Goal: Browse casually

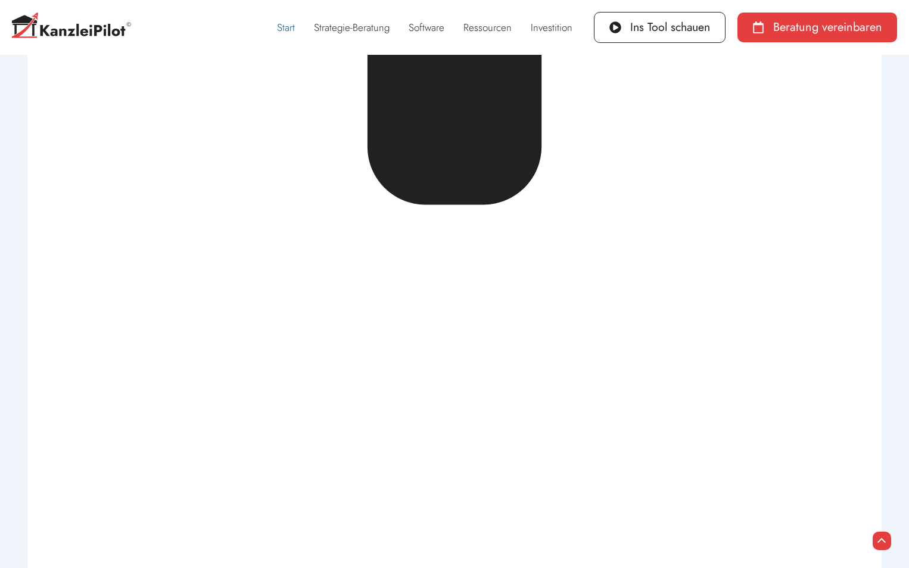
scroll to position [21496, 0]
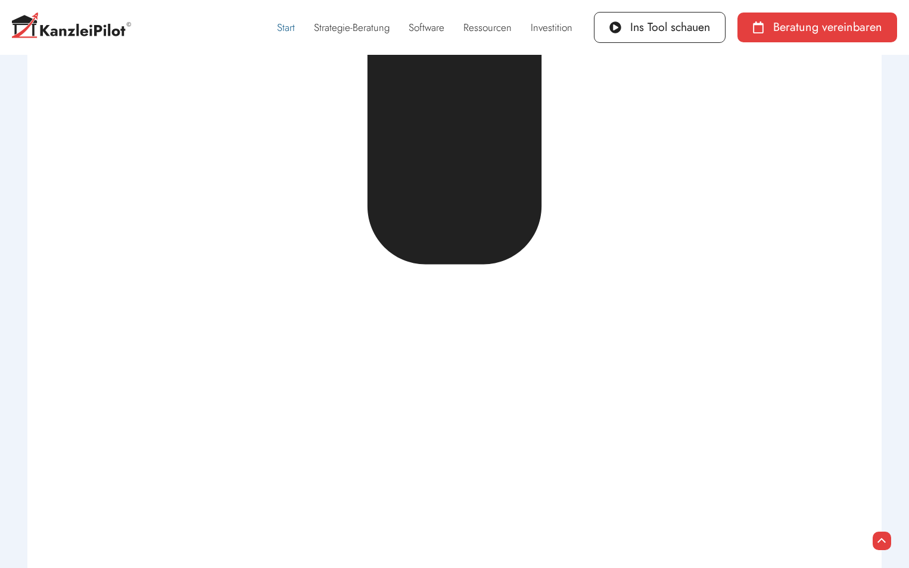
click at [294, 30] on link "Start" at bounding box center [285, 27] width 37 height 27
